Goal: Task Accomplishment & Management: Use online tool/utility

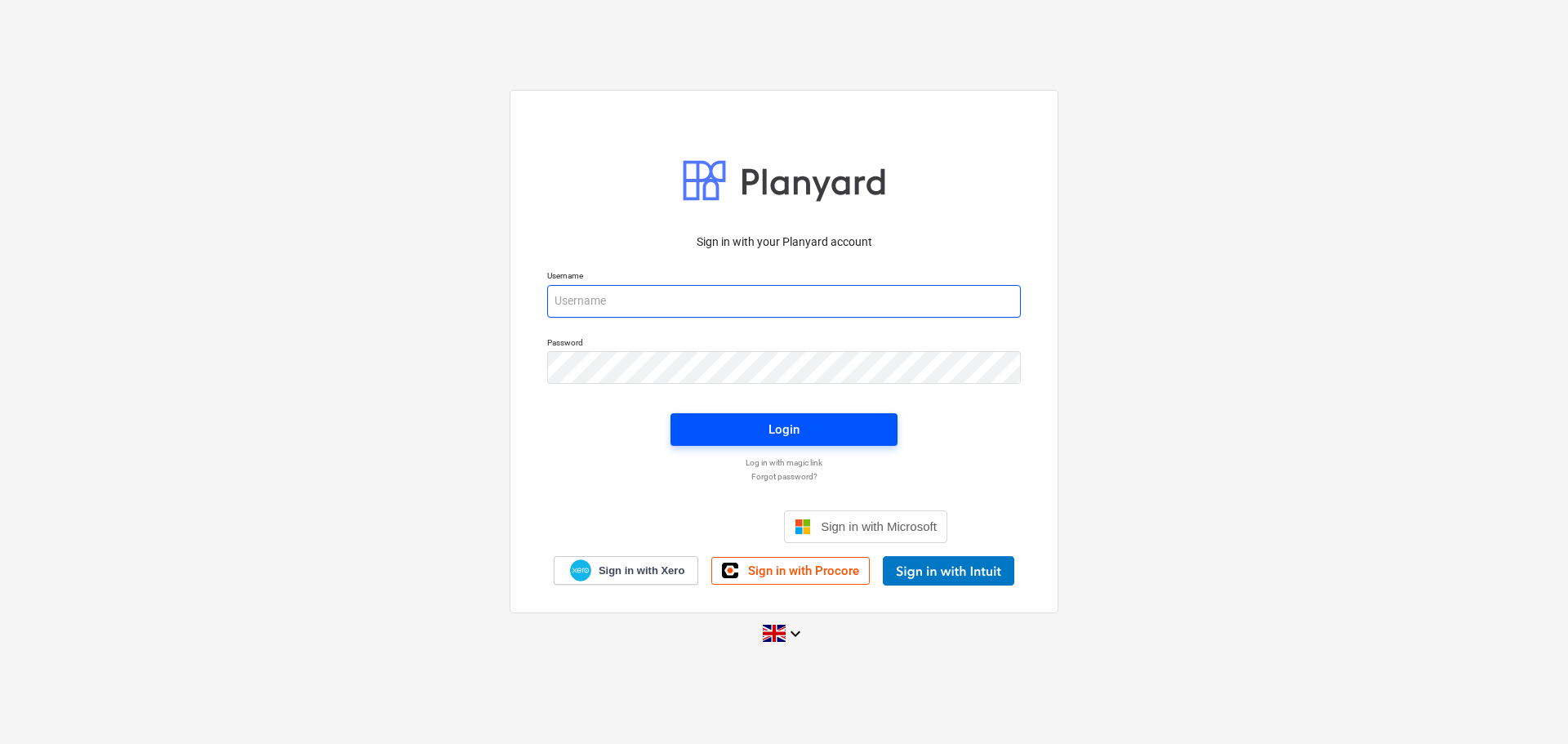
type input "[PERSON_NAME][EMAIL_ADDRESS][PERSON_NAME][DOMAIN_NAME]"
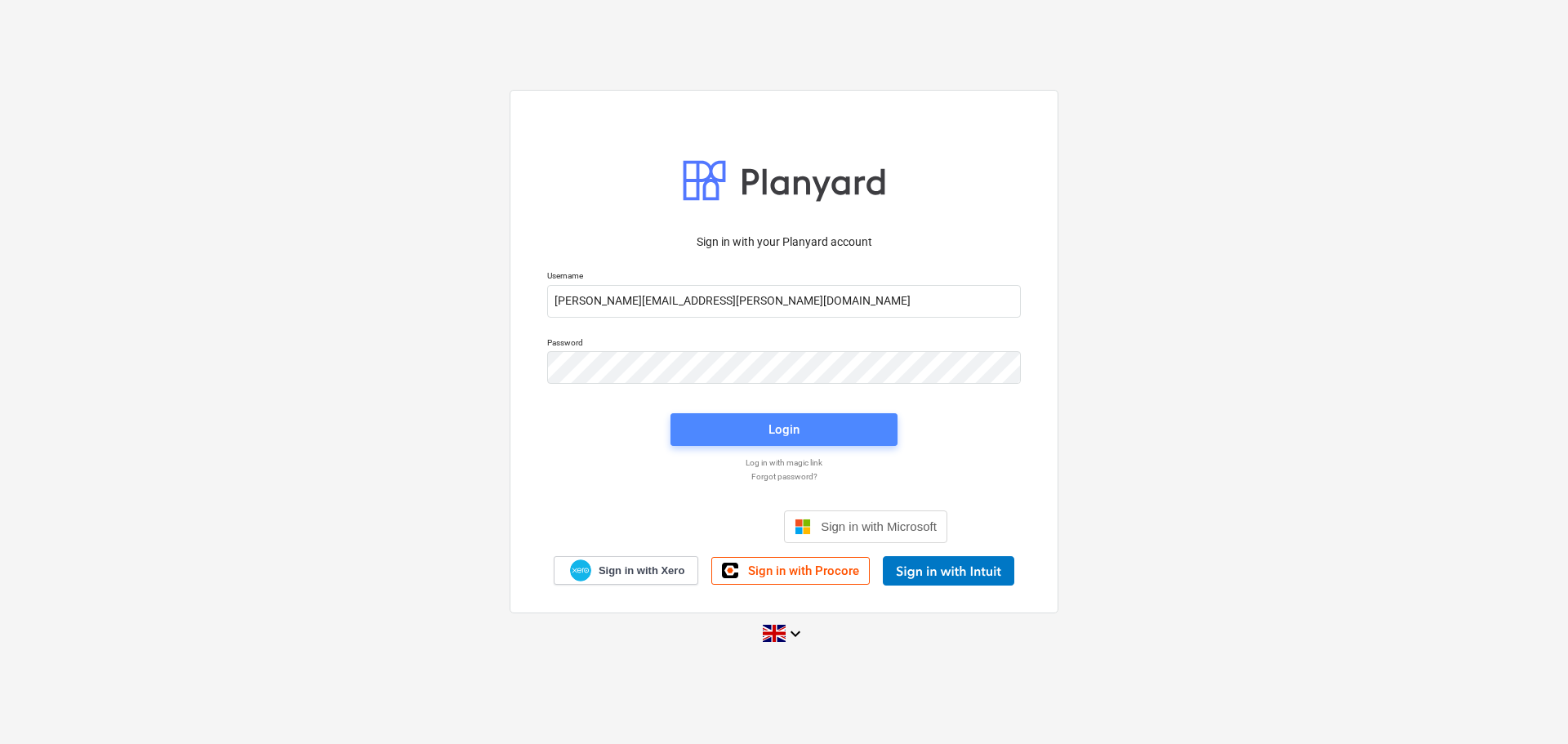
click at [772, 424] on div "Login" at bounding box center [784, 429] width 31 height 22
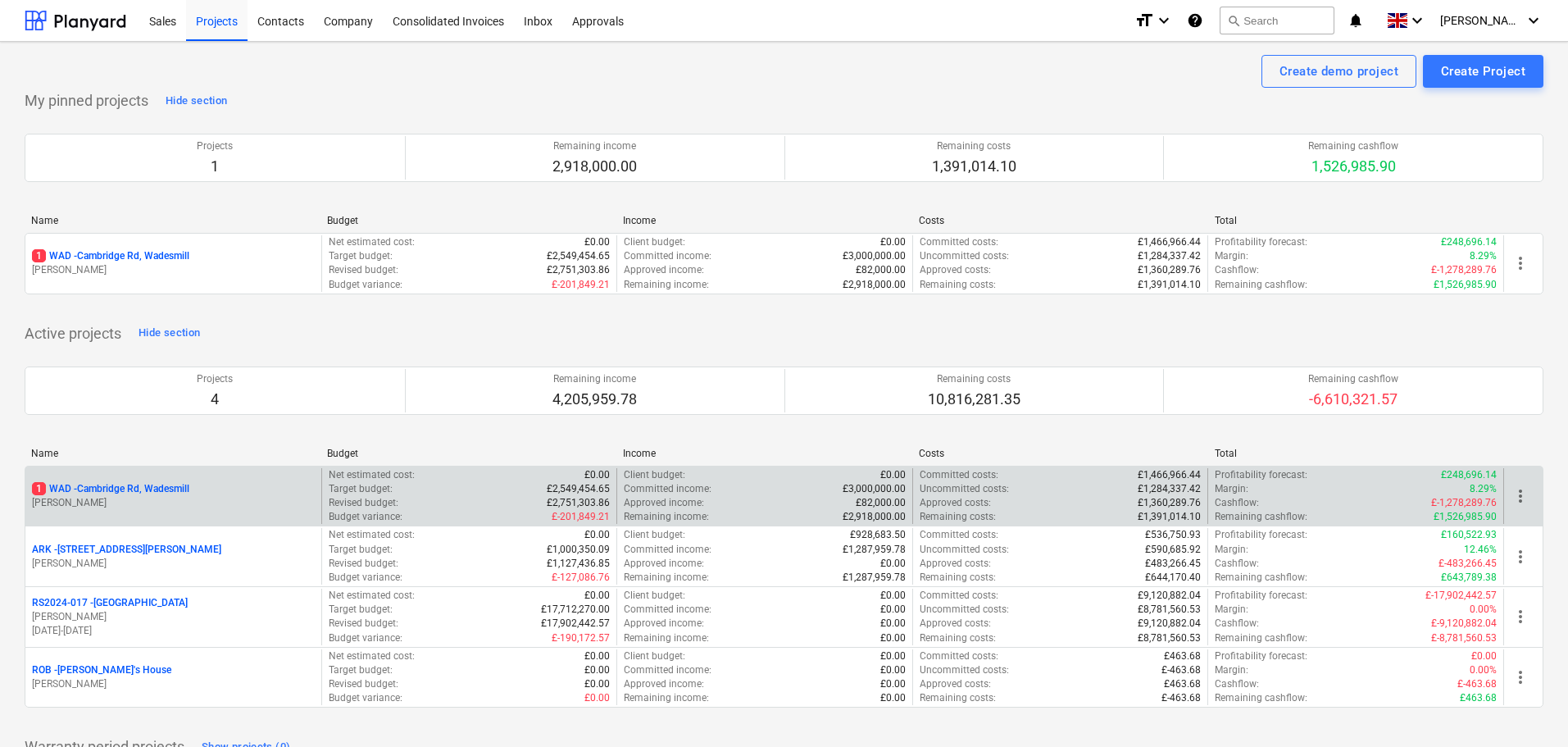
click at [131, 487] on p "1 WAD - Cambridge Rd, Wadesmill" at bounding box center [111, 489] width 157 height 14
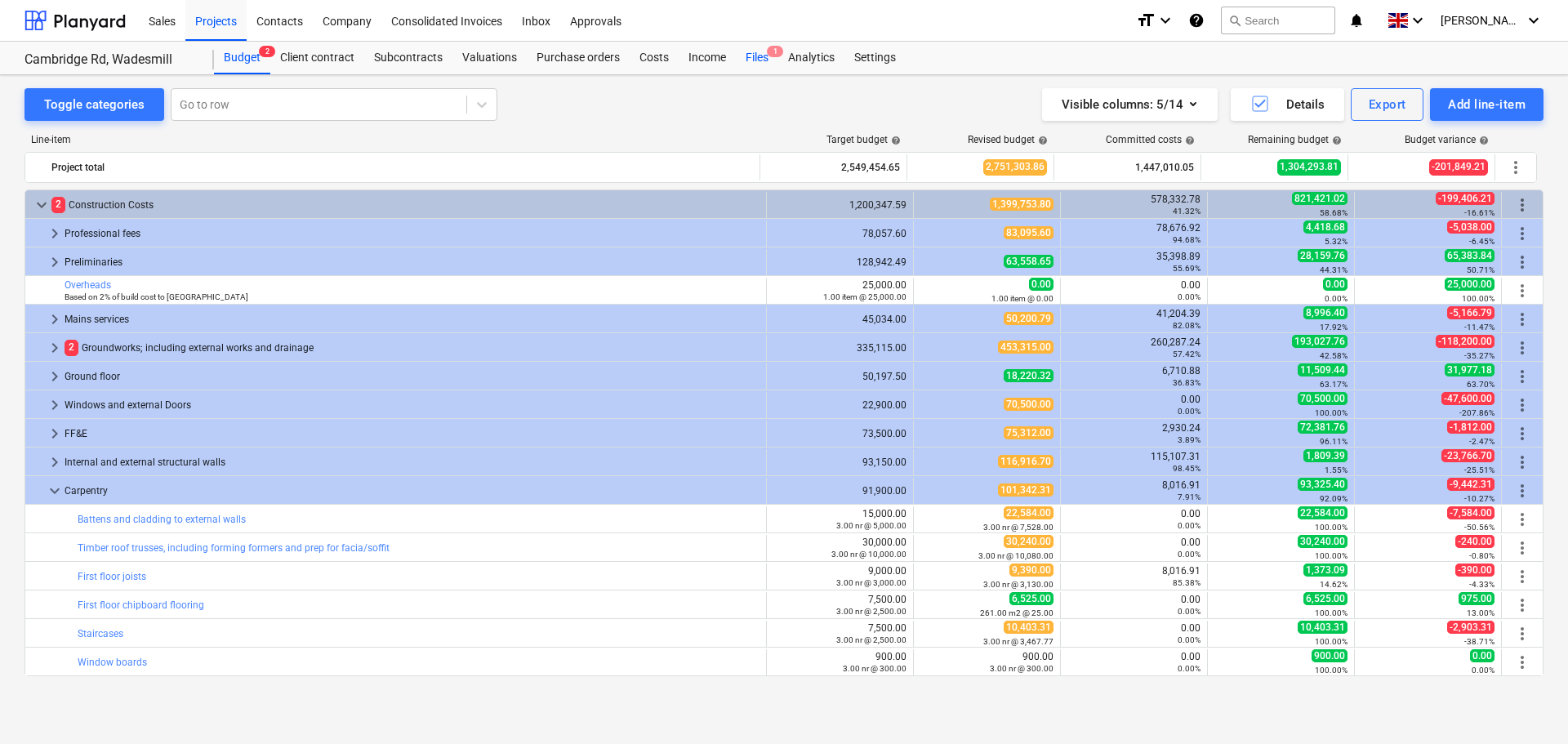
click at [754, 55] on div "Files 1" at bounding box center [756, 58] width 42 height 33
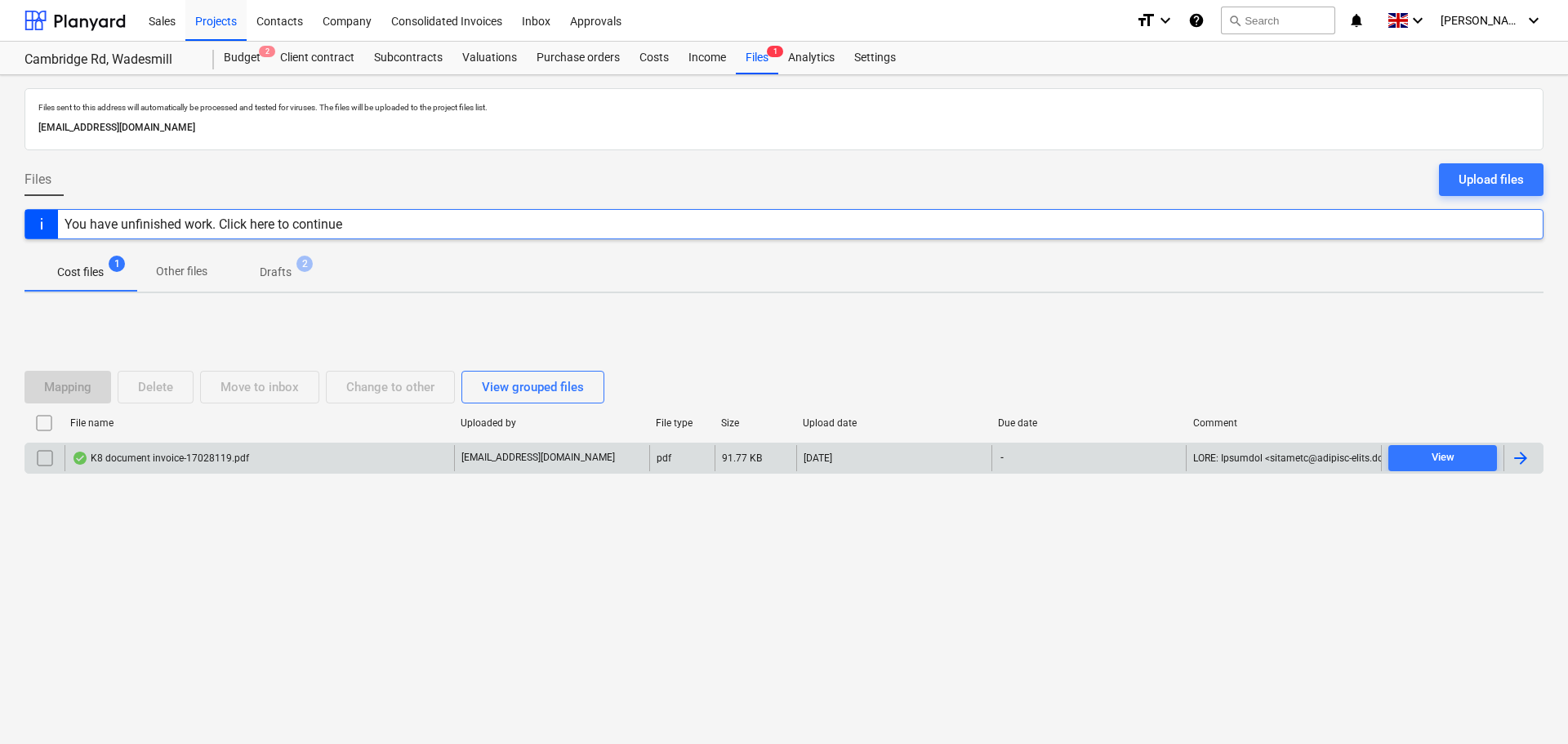
click at [156, 466] on div "K8 document invoice-17028119.pdf" at bounding box center [258, 458] width 389 height 26
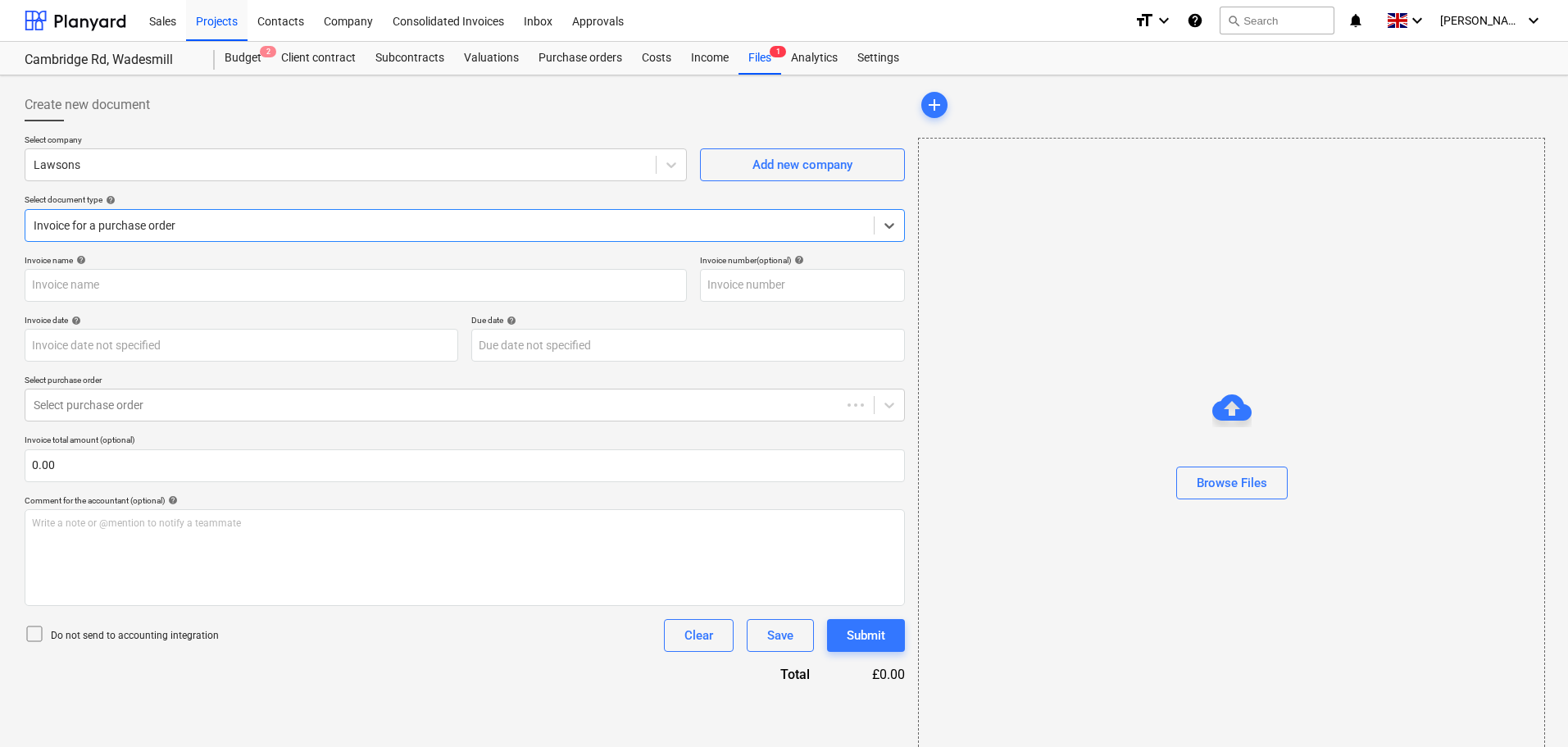
type input "57266"
type input "[DATE]"
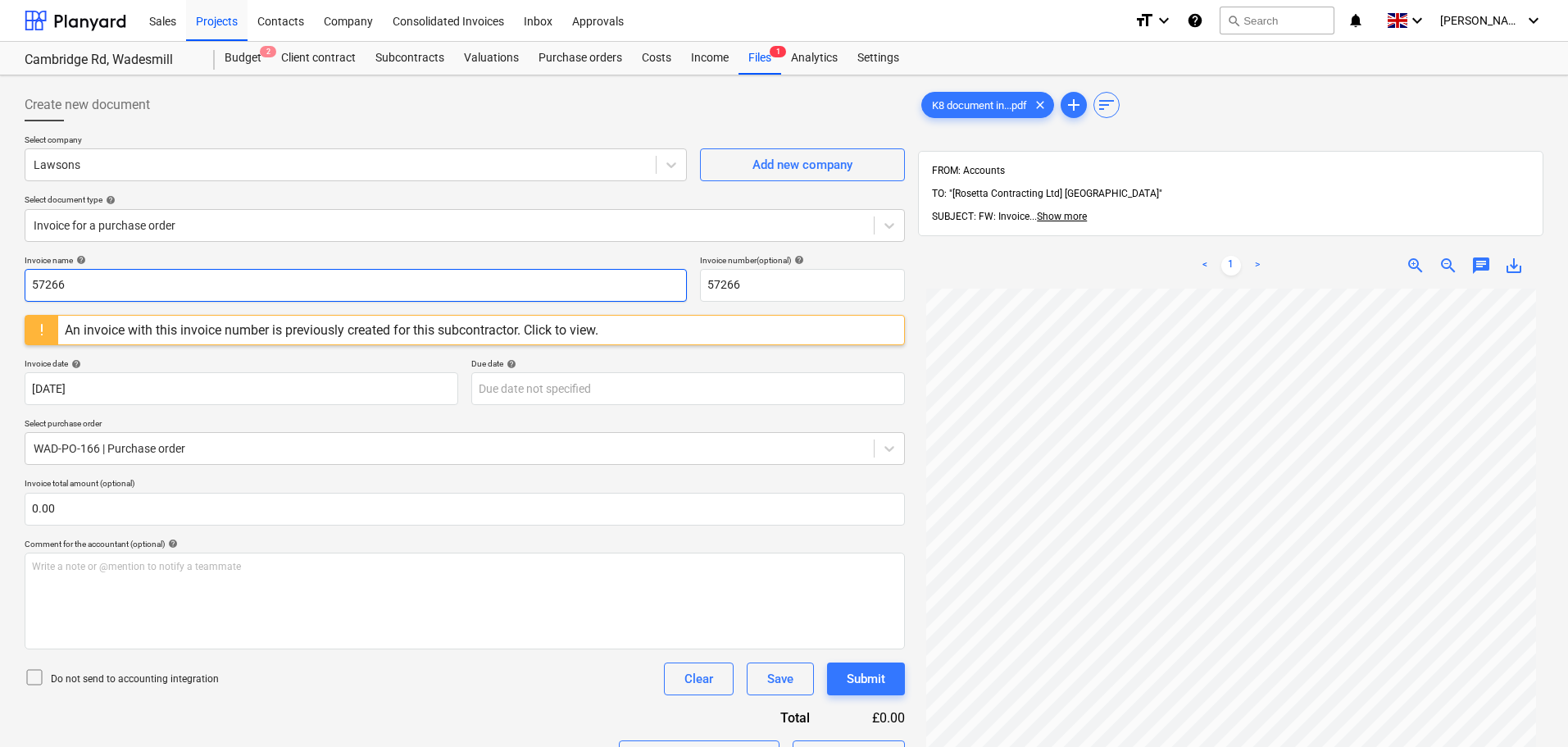
drag, startPoint x: 498, startPoint y: 276, endPoint x: -137, endPoint y: 264, distance: 635.1
click at [0, 264] on html "Sales Projects Contacts Company Consolidated Invoices Inbox Approvals format_si…" at bounding box center [784, 373] width 1568 height 747
type input "0017/17028119"
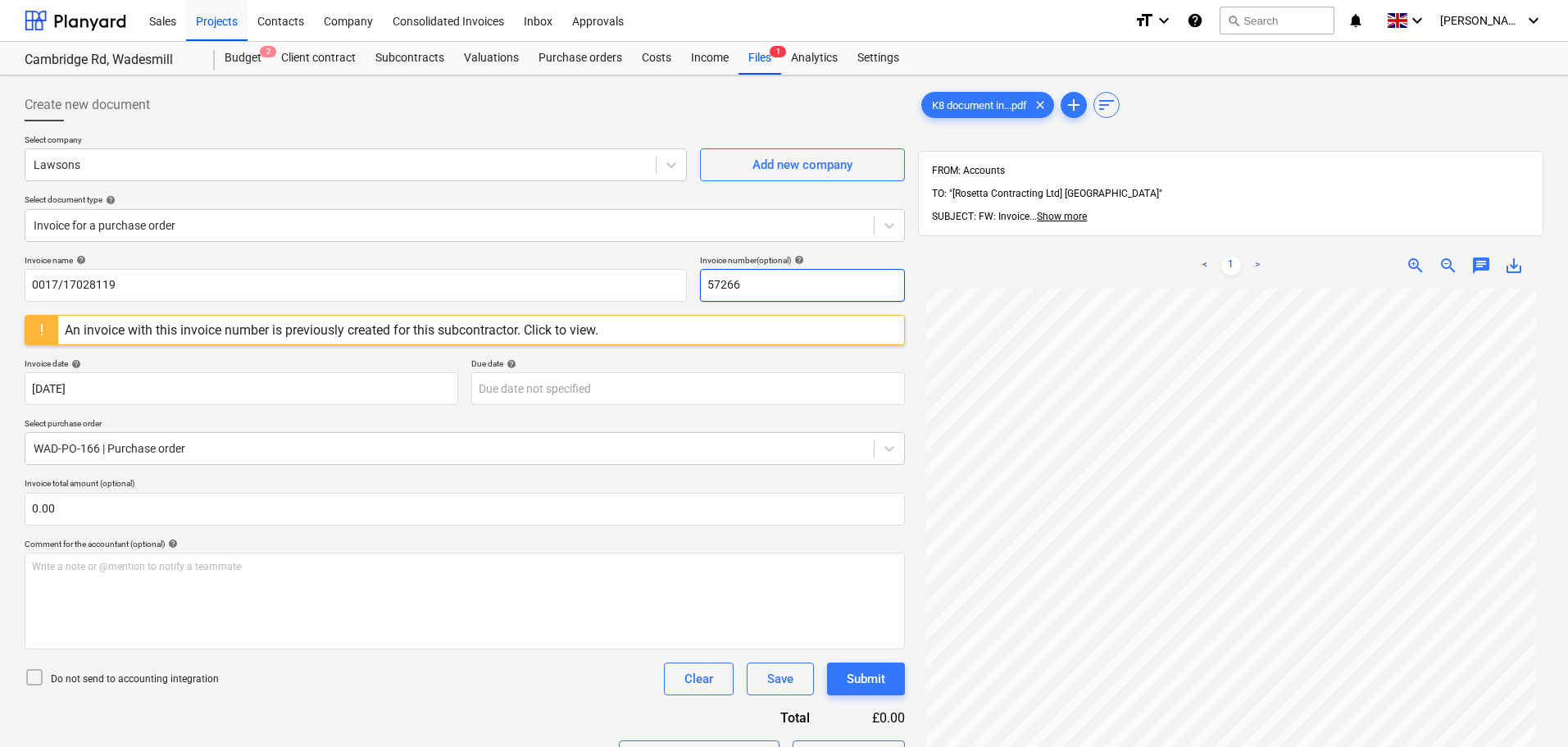
paste input "0017/17028119"
type input "0017/17028119"
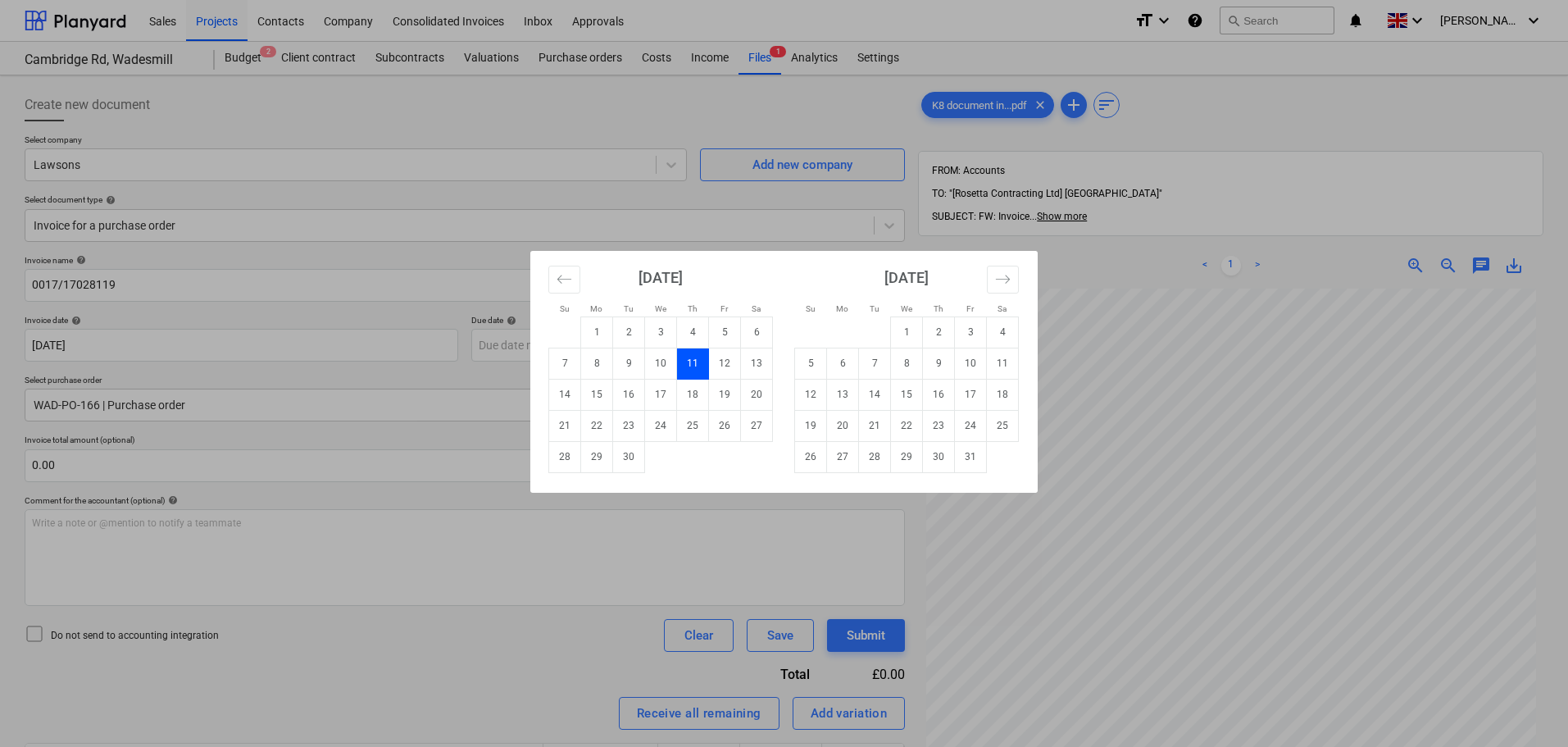
click at [498, 348] on div "Su Mo Tu We Th Fr Sa Su Mo Tu We Th Fr Sa [DATE] 1 2 3 4 5 6 7 8 9 10 11 12 13 …" at bounding box center [784, 373] width 1568 height 747
click at [503, 348] on body "Sales Projects Contacts Company Consolidated Invoices Inbox Approvals format_si…" at bounding box center [784, 373] width 1568 height 747
click at [977, 461] on td "31" at bounding box center [971, 456] width 32 height 31
type input "[DATE]"
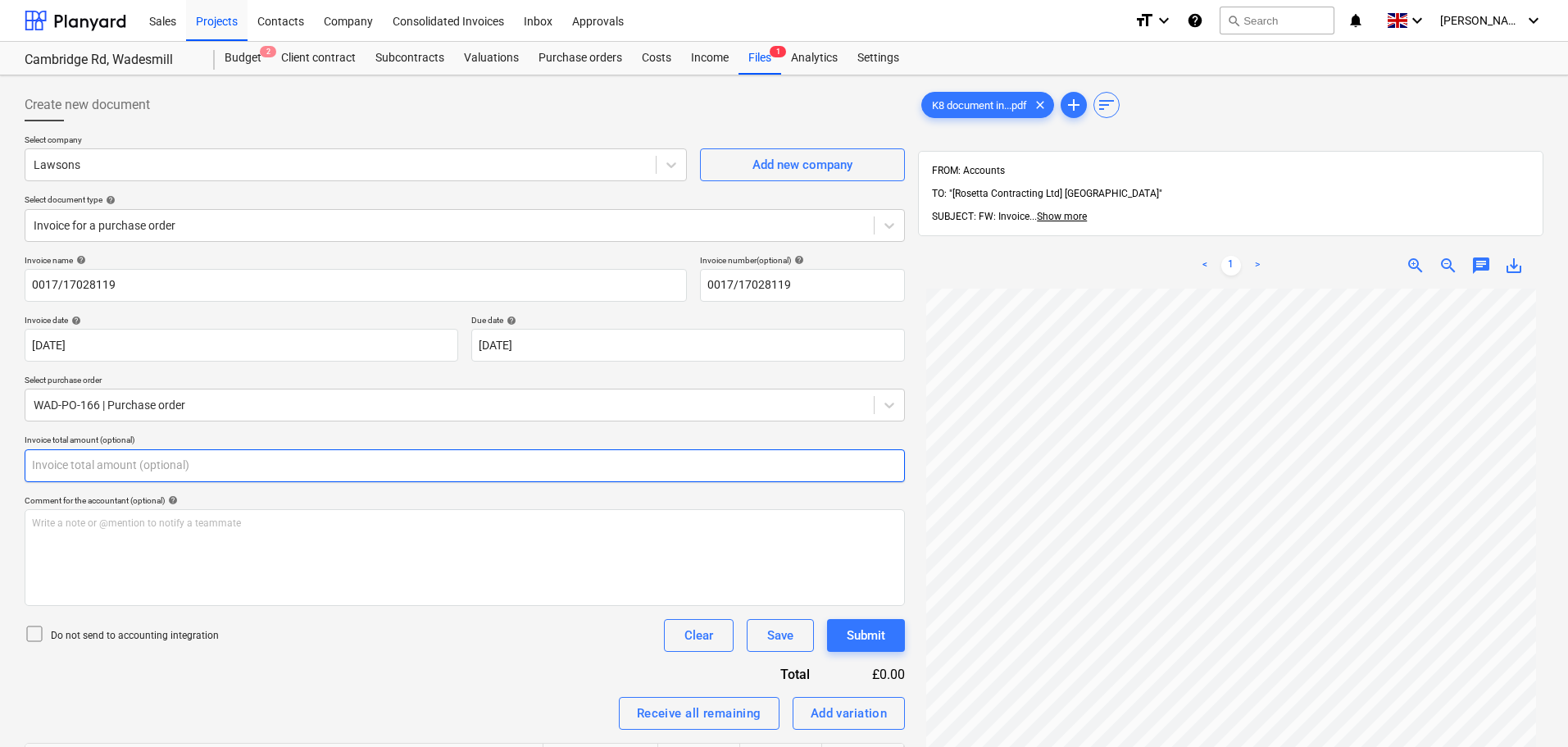
drag, startPoint x: 70, startPoint y: 465, endPoint x: 103, endPoint y: 468, distance: 33.1
click at [71, 465] on input "text" at bounding box center [465, 466] width 880 height 33
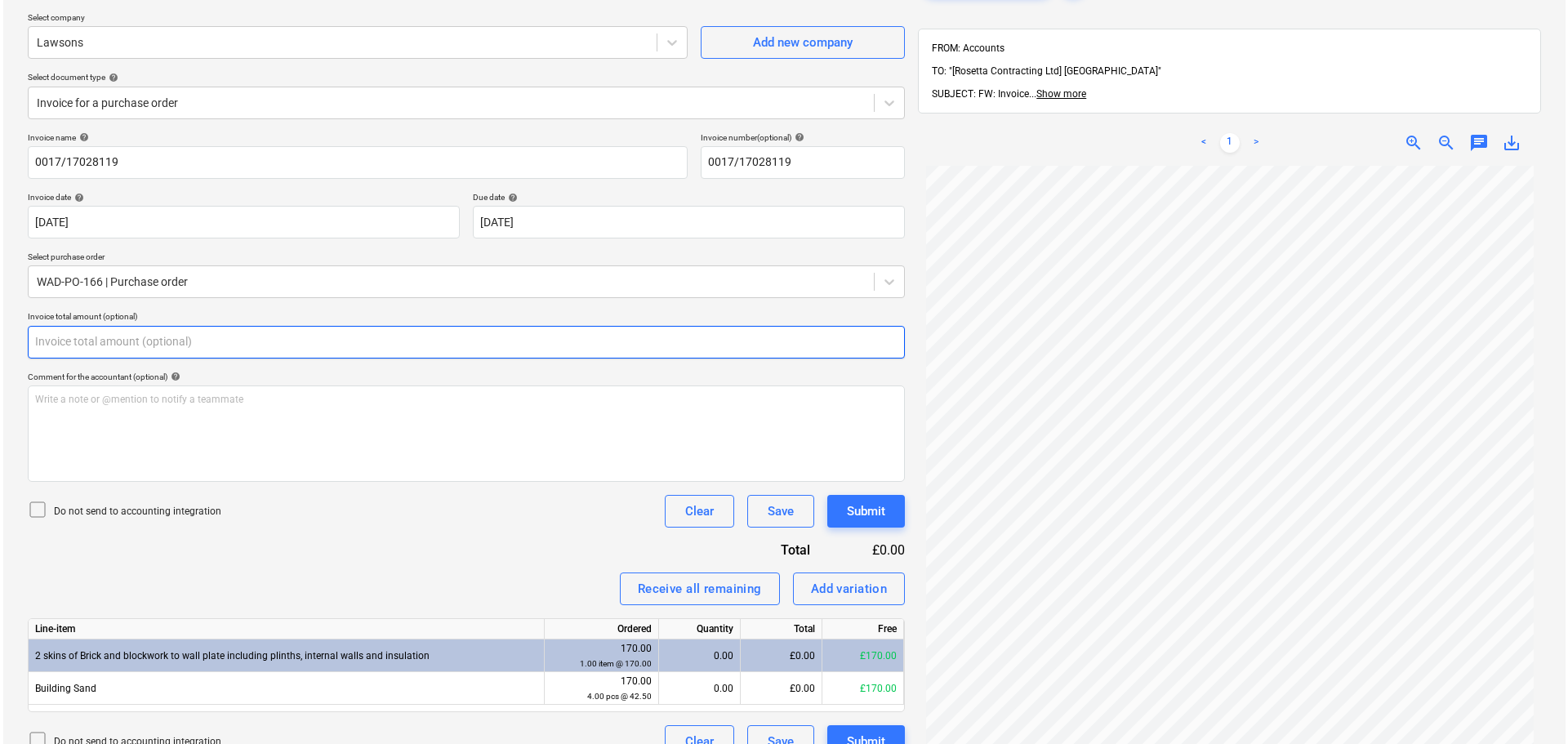
scroll to position [232, 0]
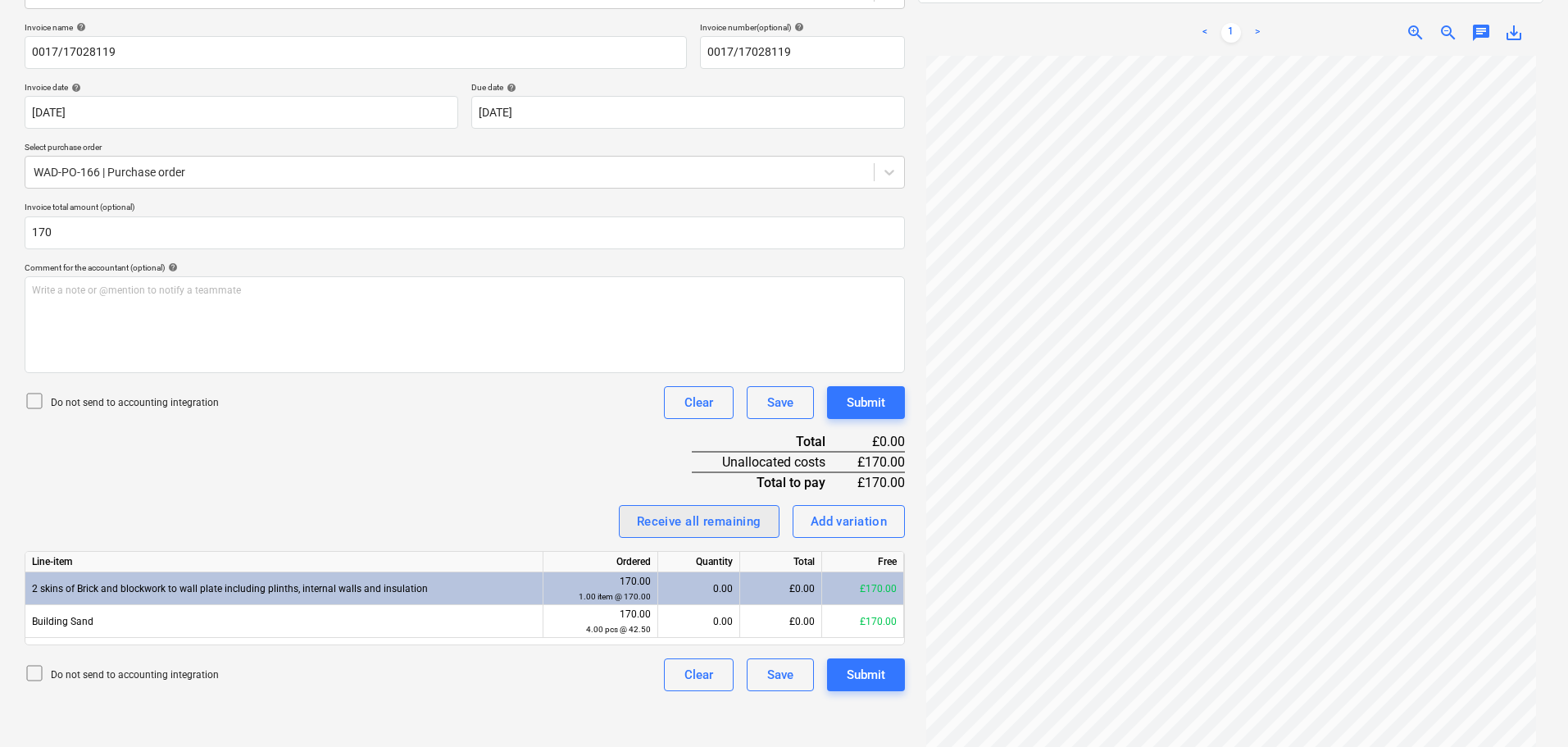
type input "170.00"
drag, startPoint x: 728, startPoint y: 523, endPoint x: 657, endPoint y: 480, distance: 83.0
click at [728, 522] on div "Receive all remaining" at bounding box center [699, 521] width 125 height 22
click at [555, 431] on div "Invoice name help 0017/17028119 Invoice number (optional) help 0017/17028119 In…" at bounding box center [465, 356] width 880 height 669
click at [852, 401] on div "Submit" at bounding box center [866, 402] width 39 height 22
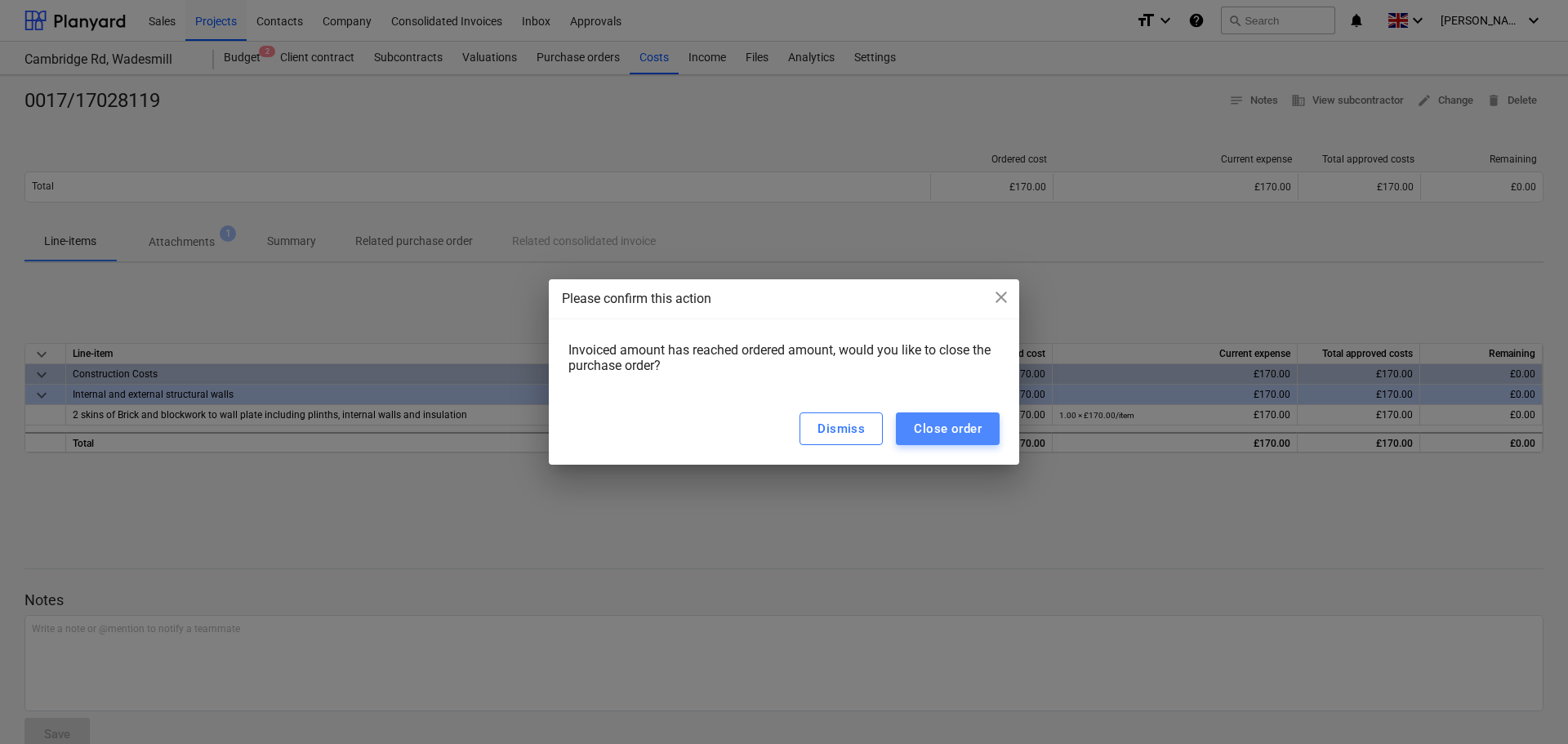
click at [951, 426] on div "Close order" at bounding box center [948, 428] width 68 height 22
